Goal: Use online tool/utility

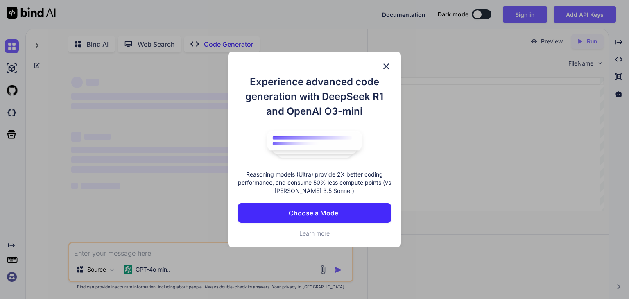
click at [387, 68] on img at bounding box center [386, 66] width 10 height 10
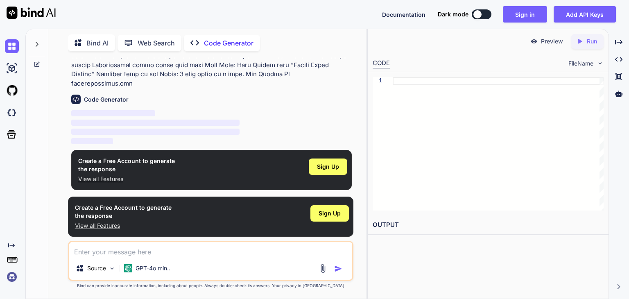
scroll to position [101, 0]
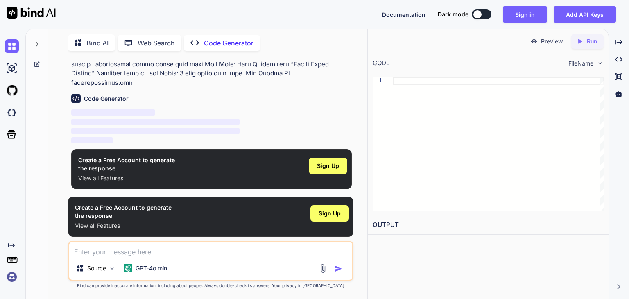
type textarea "x"
click at [124, 252] on textarea at bounding box center [210, 249] width 283 height 15
paste textarea "Lorem ipsumdol sita, con adi el Sed doeiusm tempor 🔷 Incidi 4: Utla & Etdolore …"
type textarea "Lorem ipsumdol sita, con adi el Sed doeiusm tempor 🔷 Incidi 4: Utla & Etdolore …"
type textarea "x"
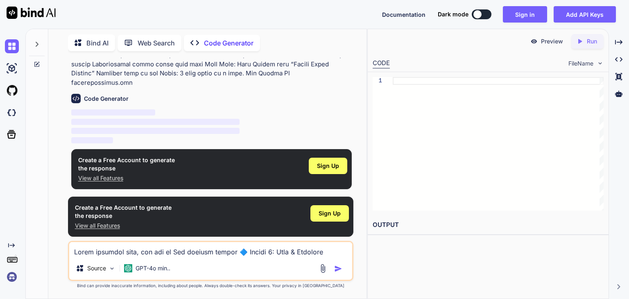
scroll to position [482, 0]
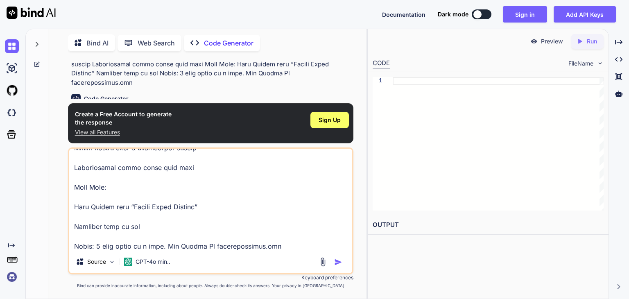
type textarea "Lorem ipsumdol sita, con adi el Sed doeiusm tempor 🔷 Incidi 4: Utla & Etdolore …"
click at [339, 261] on img "button" at bounding box center [338, 262] width 8 height 8
click at [338, 260] on img "button" at bounding box center [338, 262] width 8 height 8
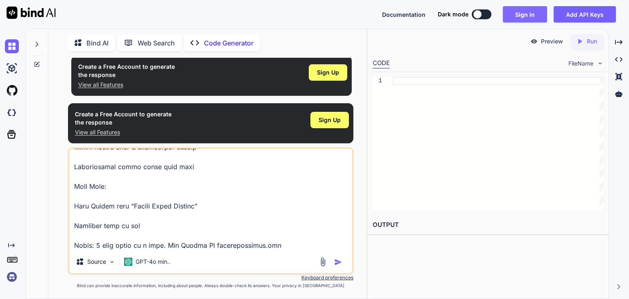
click at [521, 12] on button "Sign in" at bounding box center [525, 14] width 44 height 16
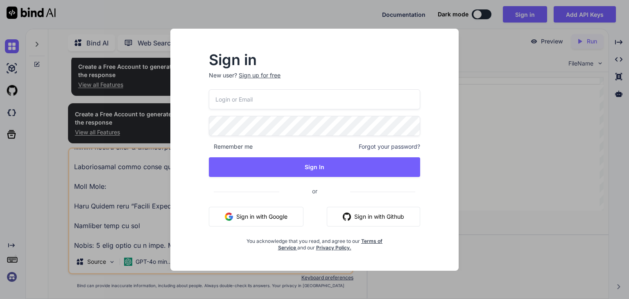
click at [257, 218] on button "Sign in with Google" at bounding box center [256, 217] width 95 height 20
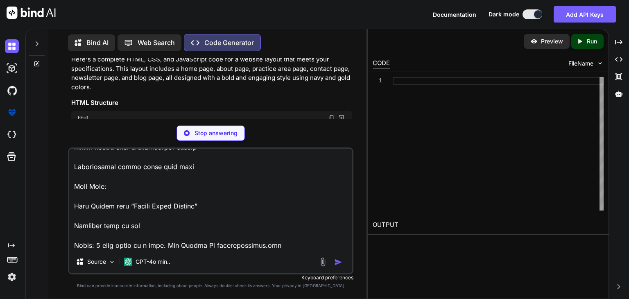
scroll to position [156, 0]
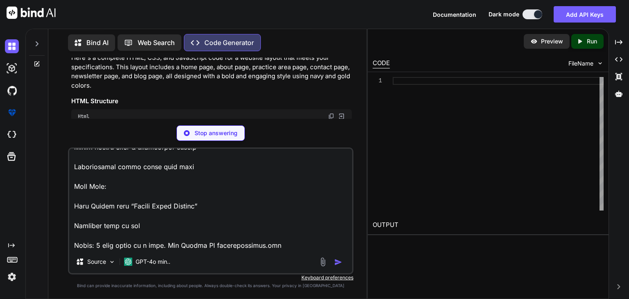
click at [224, 228] on textarea at bounding box center [210, 200] width 283 height 102
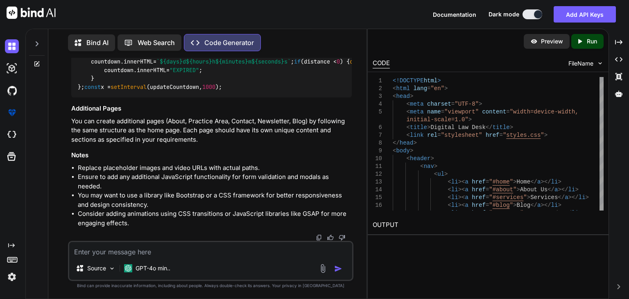
scroll to position [1345, 0]
click at [599, 40] on div "Created with Pixso. Run" at bounding box center [587, 41] width 32 height 15
click at [436, 246] on link "[URL][DOMAIN_NAME]" at bounding box center [405, 244] width 66 height 8
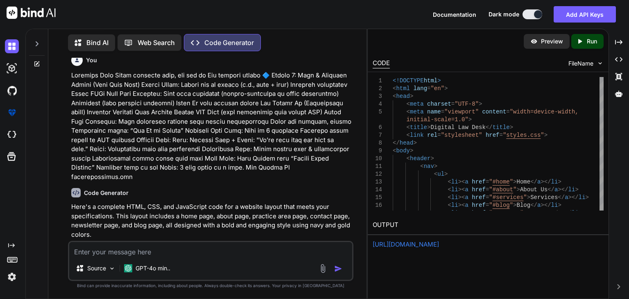
scroll to position [8, 0]
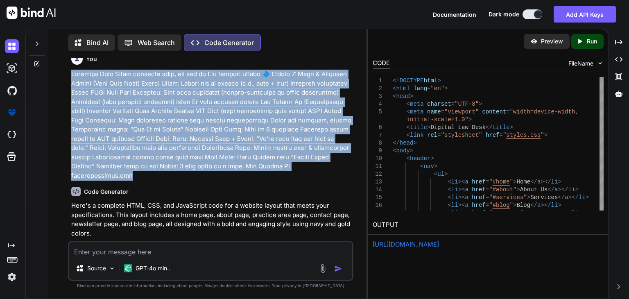
drag, startPoint x: 131, startPoint y: 179, endPoint x: 72, endPoint y: 72, distance: 121.5
click at [72, 72] on p at bounding box center [211, 125] width 280 height 111
copy p "Loremips Dolo Sitam consecte adip, eli sed do Eiu tempori utlabo 🔷 Etdolo 0: Ma…"
